Goal: Navigation & Orientation: Understand site structure

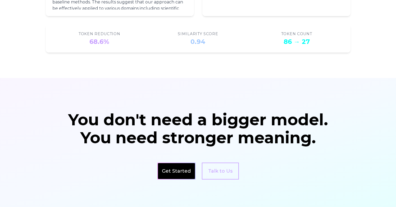
scroll to position [905, 0]
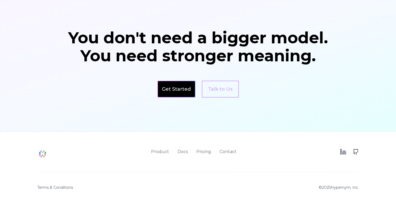
click at [15, 29] on section "You don't need a bigger model. You need stronger meaning. Get Started Talk to Us" at bounding box center [198, 64] width 396 height 136
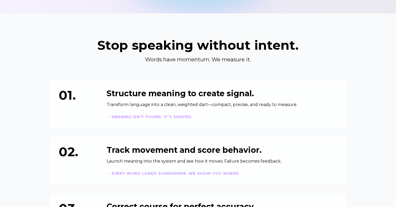
scroll to position [0, 0]
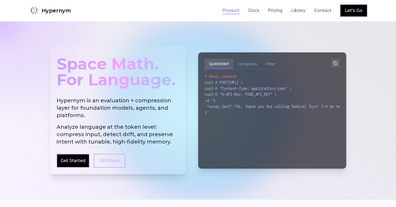
click at [236, 11] on link "Product" at bounding box center [230, 10] width 17 height 6
click at [228, 11] on link "Product" at bounding box center [230, 10] width 17 height 6
click at [253, 10] on link "Docs" at bounding box center [253, 10] width 11 height 6
click at [298, 11] on link "Library" at bounding box center [298, 10] width 15 height 6
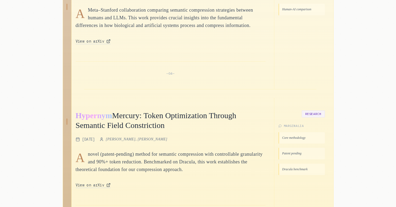
scroll to position [855, 0]
